Goal: Information Seeking & Learning: Learn about a topic

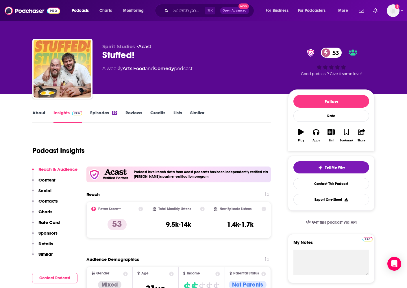
click at [44, 113] on link "About" at bounding box center [38, 116] width 13 height 13
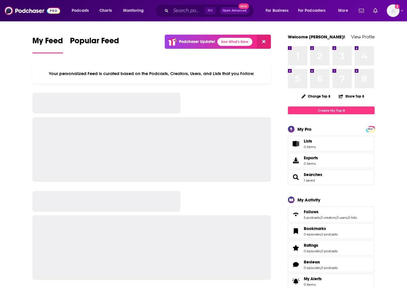
click at [182, 16] on div "⌘ K Open Advanced New" at bounding box center [204, 10] width 99 height 13
click at [184, 10] on input "Search podcasts, credits, & more..." at bounding box center [188, 10] width 34 height 9
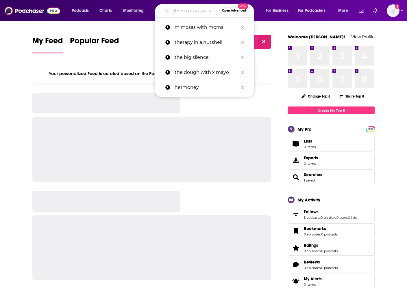
type input "m"
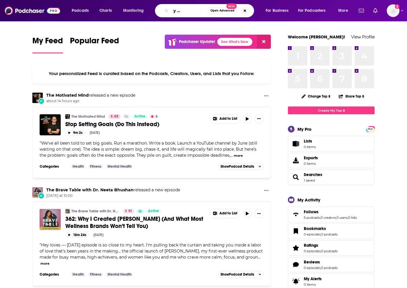
scroll to position [0, 26]
type input "emotionally uncomfortable"
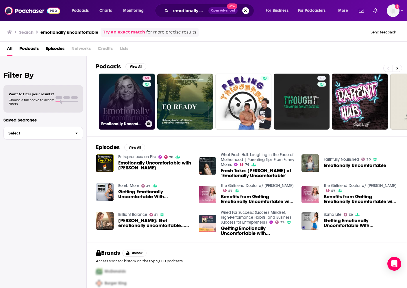
click at [121, 107] on link "63 Emotionally Uncomfortable" at bounding box center [127, 102] width 56 height 56
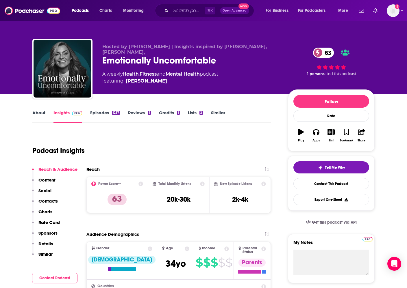
click at [39, 111] on link "About" at bounding box center [38, 116] width 13 height 13
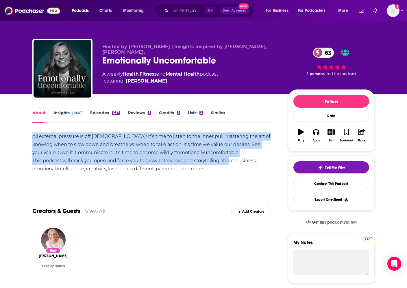
drag, startPoint x: 33, startPoint y: 137, endPoint x: 159, endPoint y: 170, distance: 130.4
click at [228, 163] on div "All external pressure is off ladies! It’s time to listen to the inner pull. Mas…" at bounding box center [151, 153] width 238 height 40
click at [198, 162] on div "All external pressure is off ladies! It’s time to listen to the inner pull. Mas…" at bounding box center [151, 153] width 238 height 40
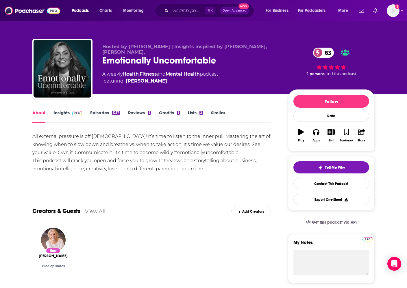
click at [204, 169] on div "All external pressure is off ladies! It’s time to listen to the inner pull. Mas…" at bounding box center [151, 153] width 238 height 40
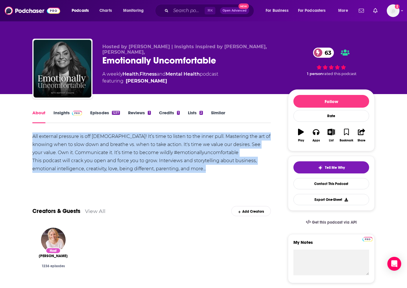
drag, startPoint x: 207, startPoint y: 170, endPoint x: 30, endPoint y: 137, distance: 179.9
copy div "All external pressure is off ladies! It’s time to listen to the inner pull. Mas…"
